Goal: Task Accomplishment & Management: Manage account settings

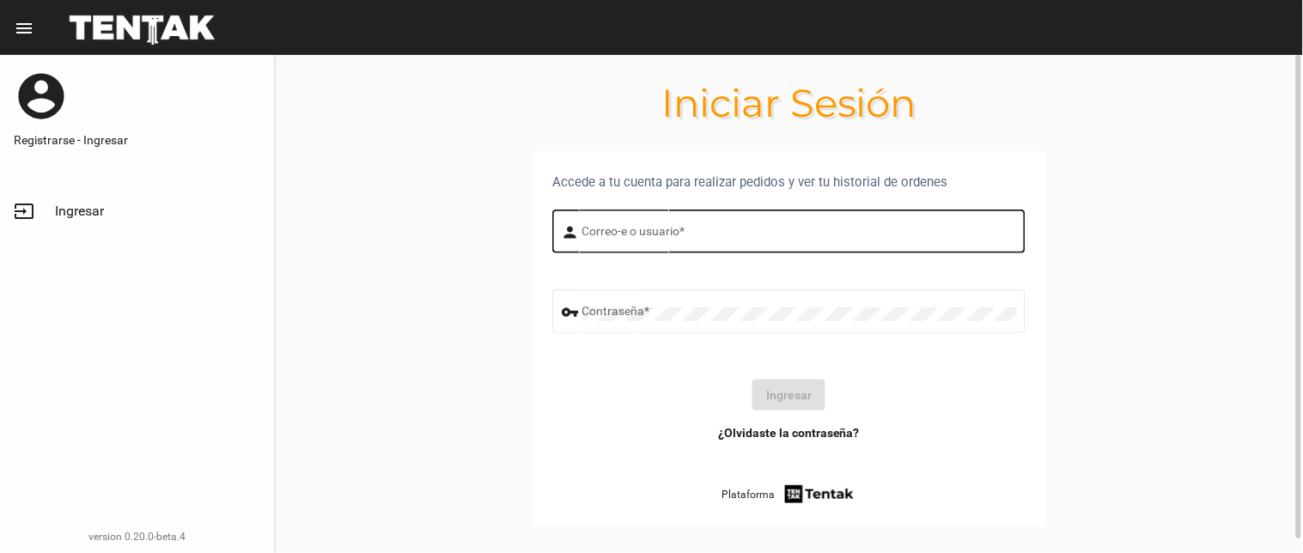
click at [616, 216] on div "Correo-e o usuario *" at bounding box center [799, 229] width 434 height 47
click at [616, 228] on input "Correo-e o usuario *" at bounding box center [799, 235] width 434 height 14
type input "flopyganora"
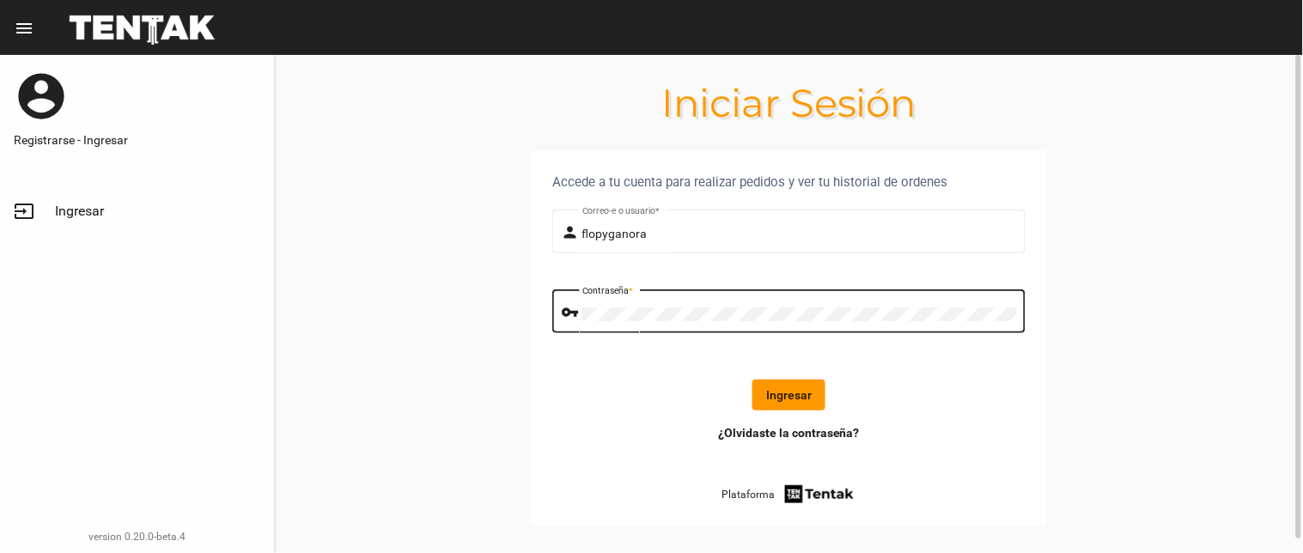
click at [811, 380] on button "Ingresar" at bounding box center [788, 395] width 73 height 31
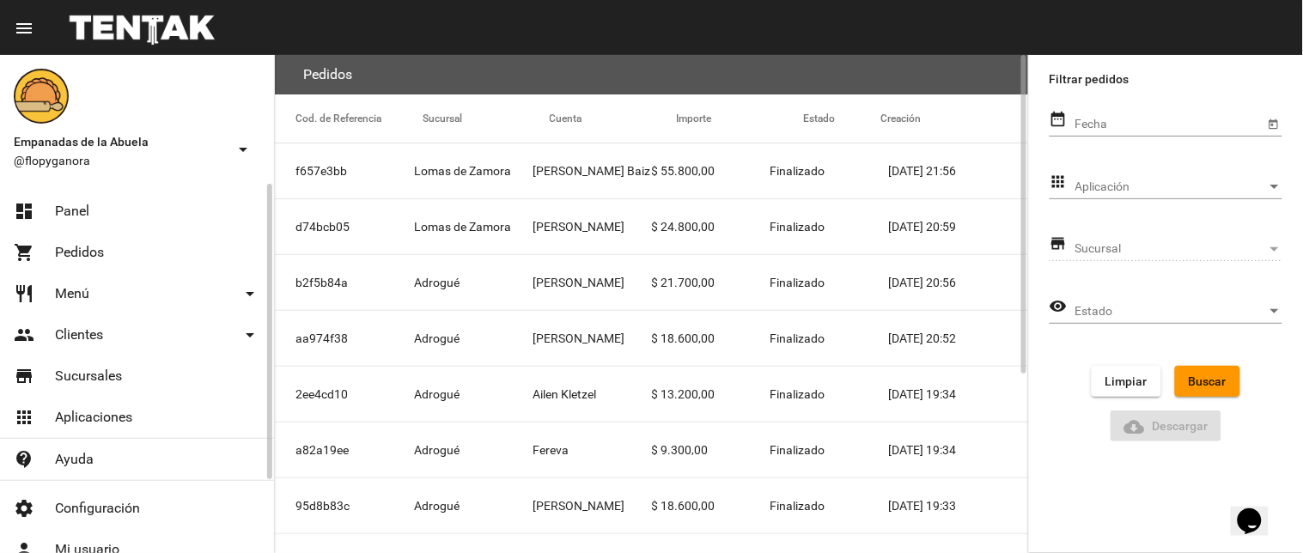
click at [80, 206] on span "Panel" at bounding box center [72, 211] width 34 height 17
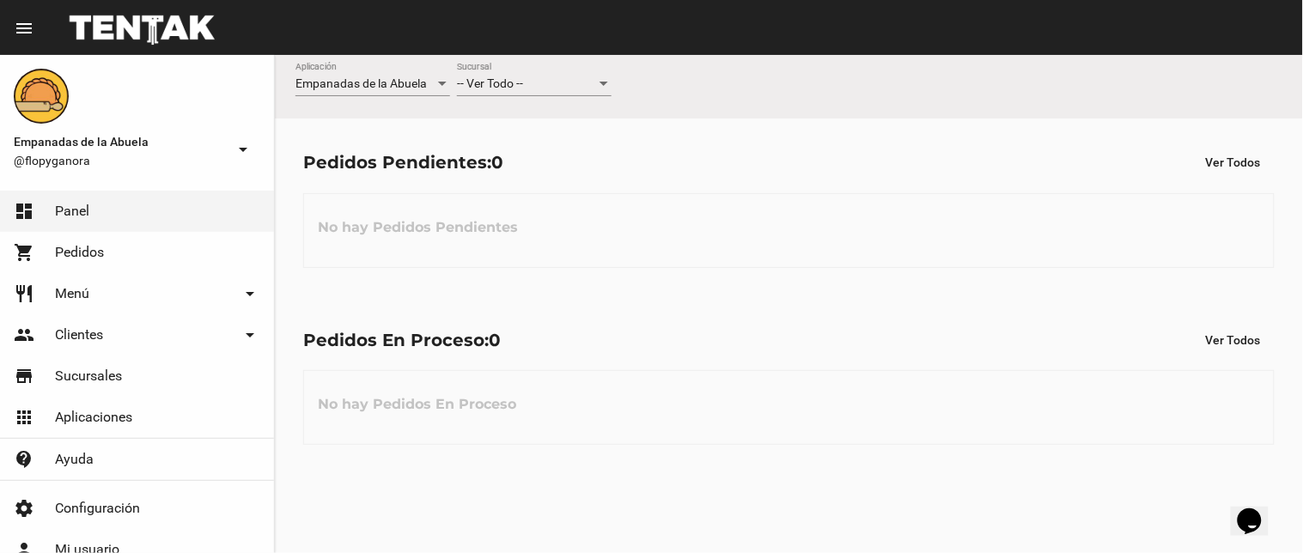
click at [498, 80] on span "-- Ver Todo --" at bounding box center [490, 83] width 66 height 14
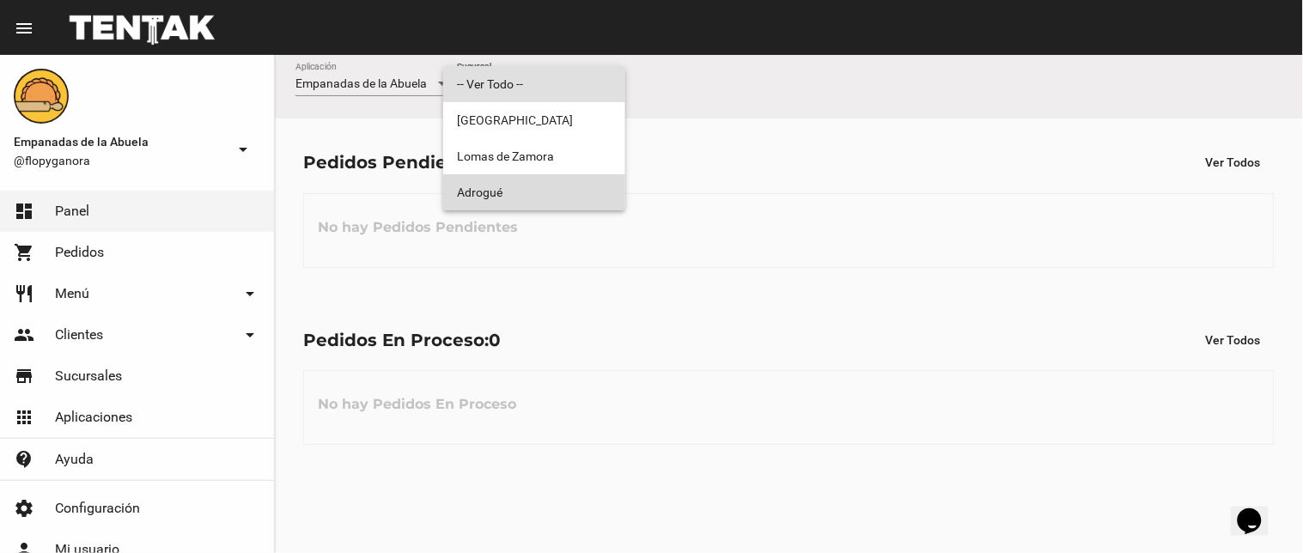
drag, startPoint x: 519, startPoint y: 191, endPoint x: 945, endPoint y: 98, distance: 435.9
click at [526, 192] on span "Adrogué" at bounding box center [534, 192] width 155 height 36
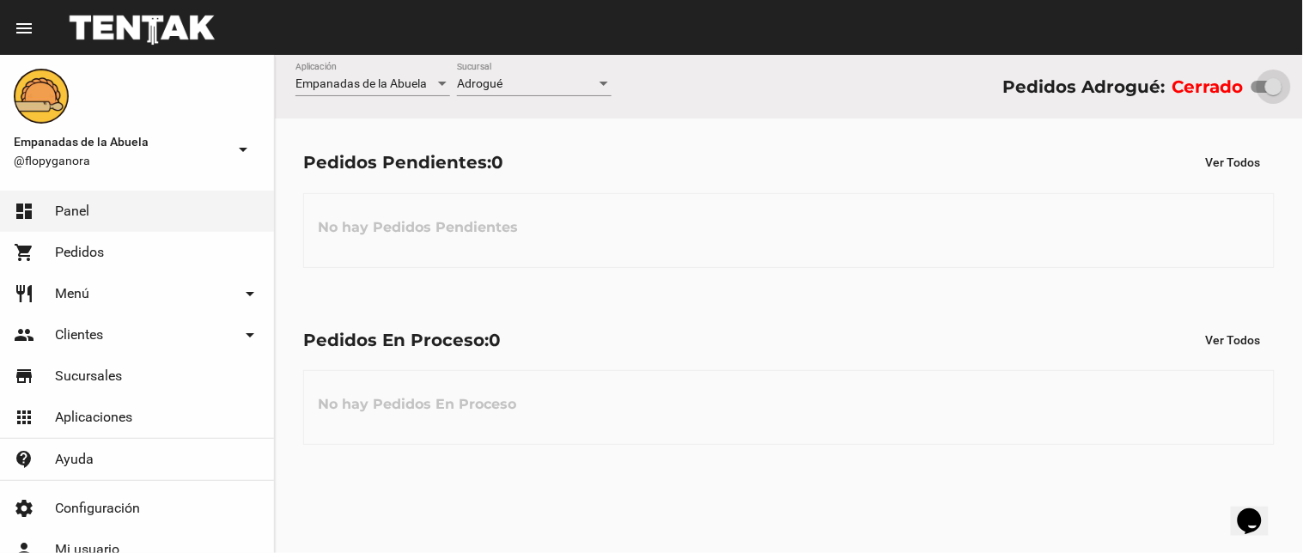
drag, startPoint x: 1254, startPoint y: 82, endPoint x: 1297, endPoint y: 81, distance: 42.9
click at [1293, 82] on div "Empanadas de la Abuela Aplicación Adrogué Sucursal Pedidos Adrogué: Cerrado" at bounding box center [789, 87] width 1028 height 64
checkbox input "true"
click at [478, 80] on span "Adrogué" at bounding box center [480, 83] width 46 height 14
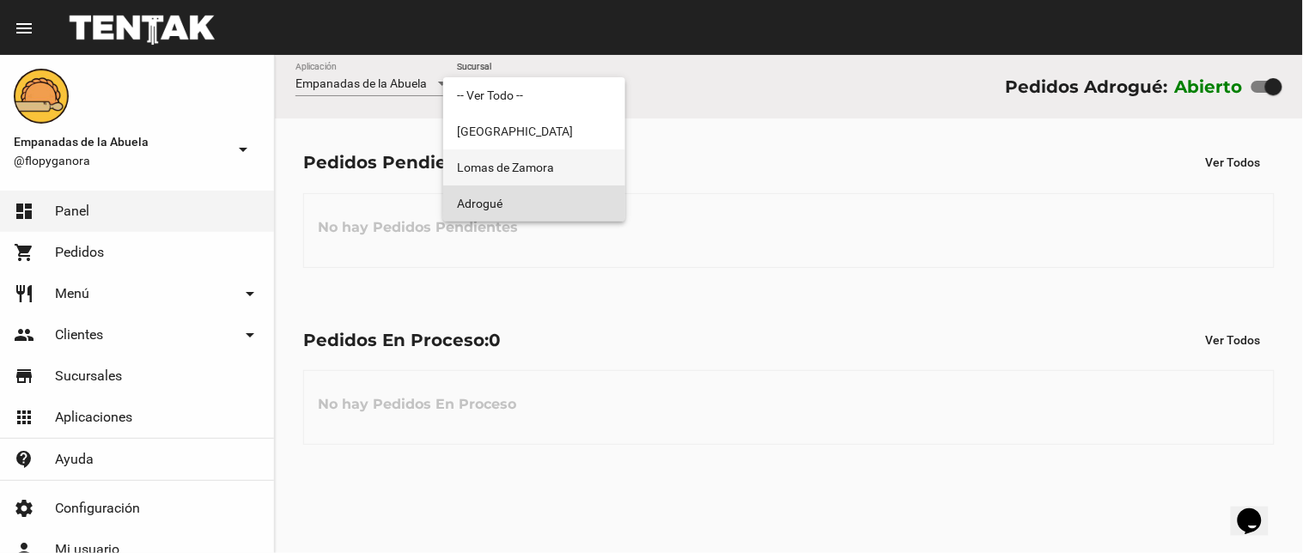
click at [495, 168] on span "Lomas de Zamora" at bounding box center [534, 167] width 155 height 36
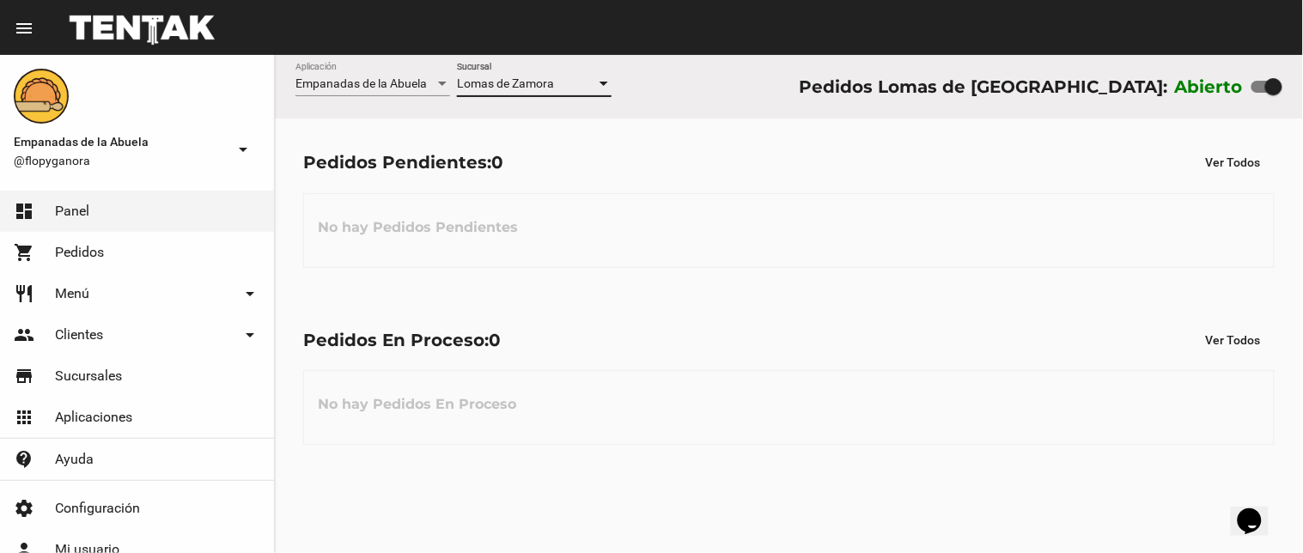
click at [479, 70] on div "Lomas de Zamora Sucursal" at bounding box center [534, 79] width 155 height 33
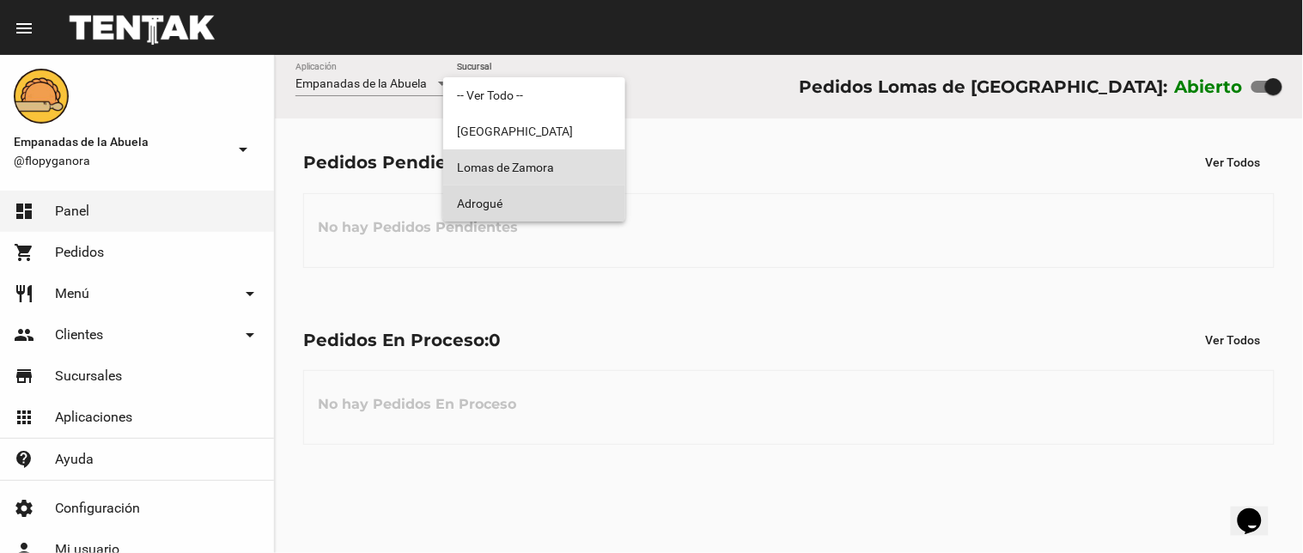
click at [501, 210] on span "Adrogué" at bounding box center [534, 203] width 155 height 36
